Goal: Task Accomplishment & Management: Manage account settings

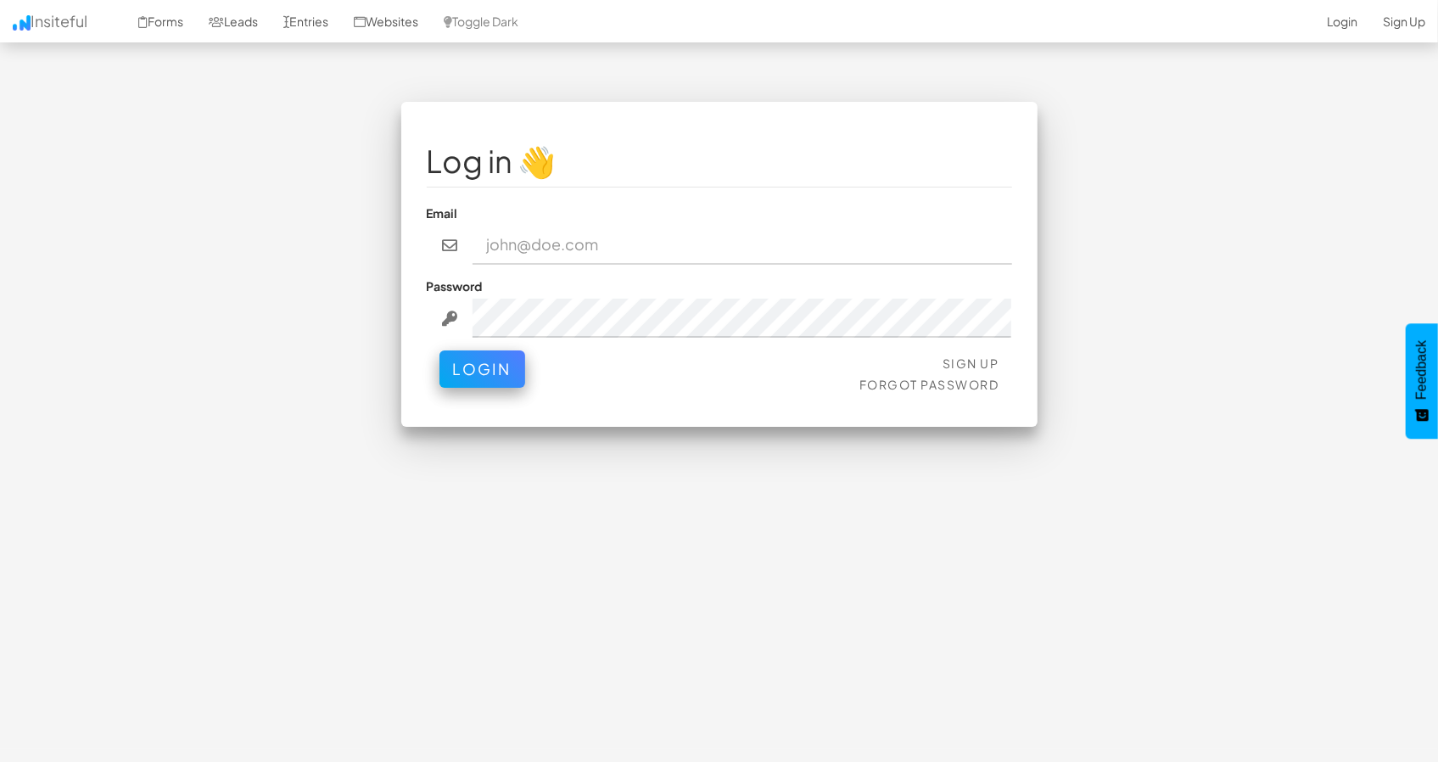
click at [563, 254] on input "email" at bounding box center [741, 245] width 539 height 39
type input "[EMAIL_ADDRESS][DOMAIN_NAME]"
click at [482, 378] on button "Login" at bounding box center [482, 364] width 86 height 37
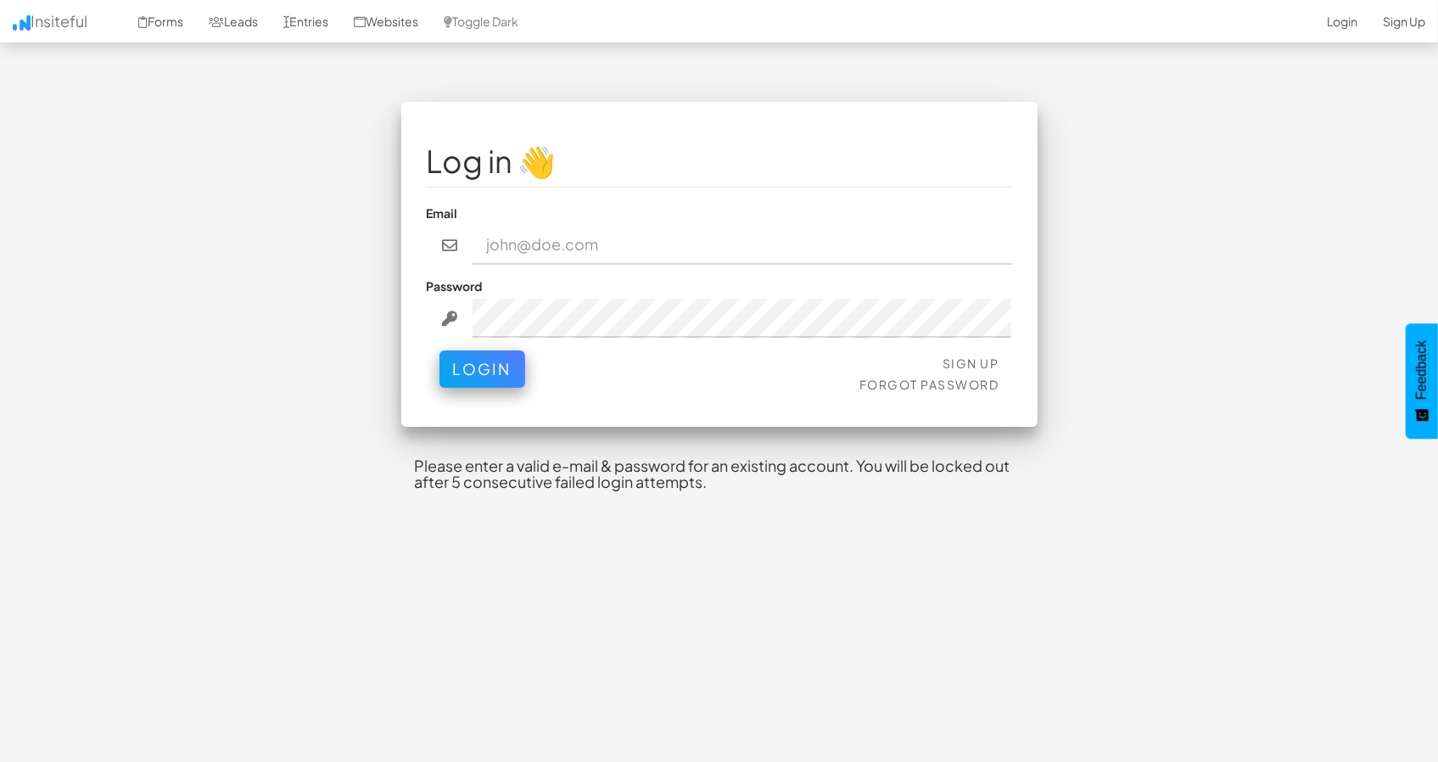
click at [543, 243] on input "email" at bounding box center [741, 245] width 539 height 39
type input "andsoneldonchama@gmail.com"
click at [474, 366] on button "Login" at bounding box center [482, 364] width 86 height 37
click at [567, 243] on input "email" at bounding box center [741, 245] width 539 height 39
type input "andsoneldonchama@gmail.com"
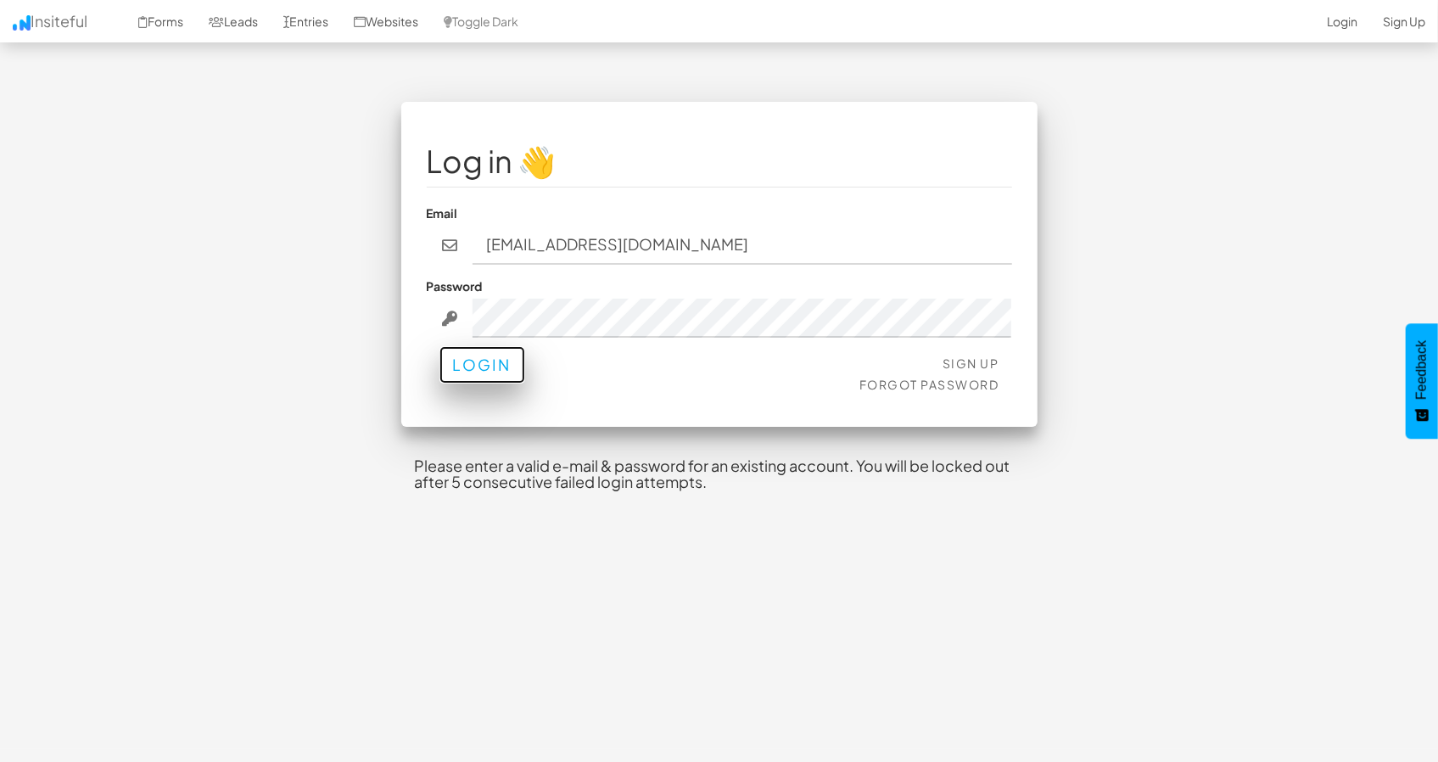
click at [506, 360] on button "Login" at bounding box center [482, 364] width 86 height 37
